Goal: Task Accomplishment & Management: Complete application form

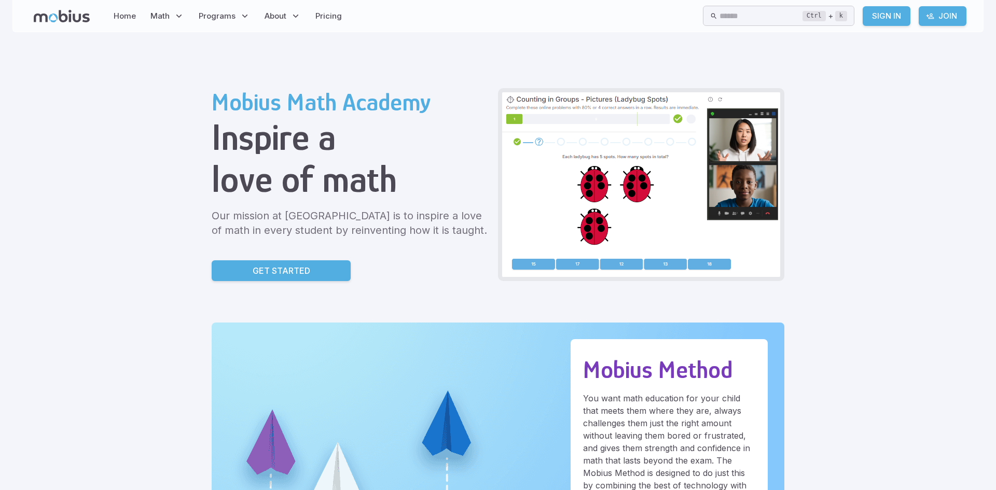
click at [271, 275] on p "Get Started" at bounding box center [282, 271] width 58 height 12
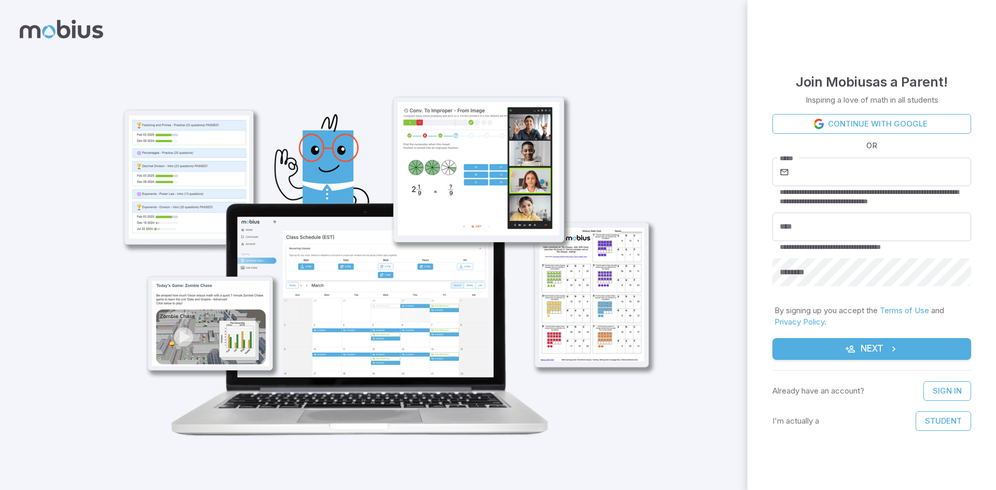
click at [836, 348] on button "Next" at bounding box center [871, 349] width 199 height 22
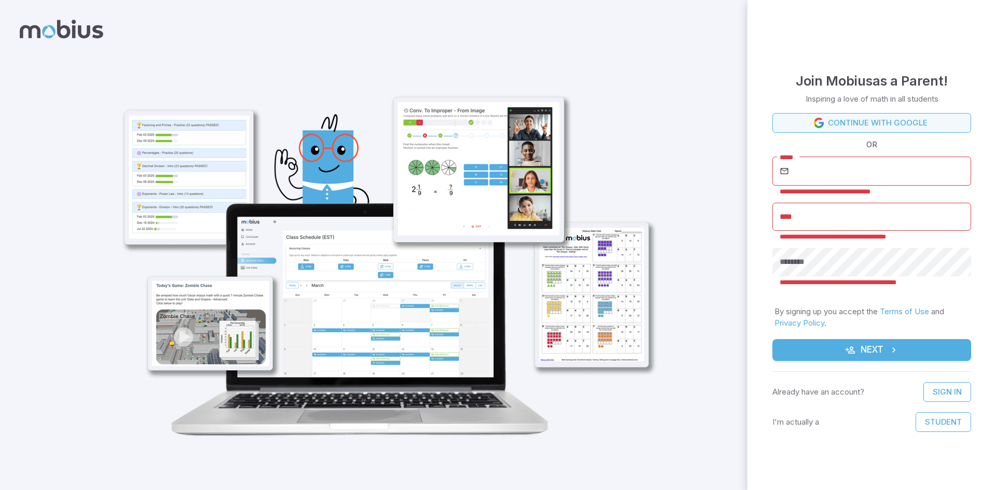
click at [829, 121] on link "Continue with Google" at bounding box center [871, 123] width 199 height 20
